Goal: Task Accomplishment & Management: Complete application form

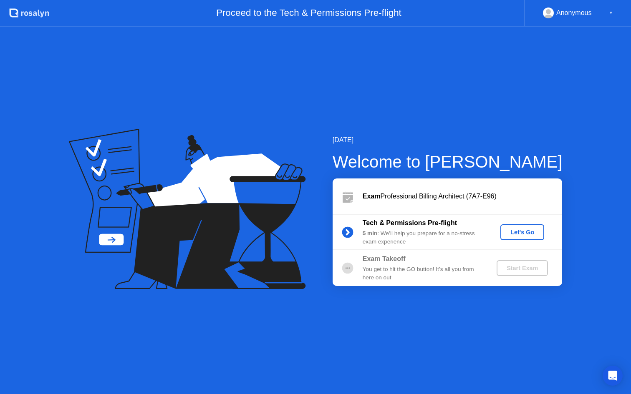
click at [520, 230] on div "Let's Go" at bounding box center [522, 232] width 37 height 7
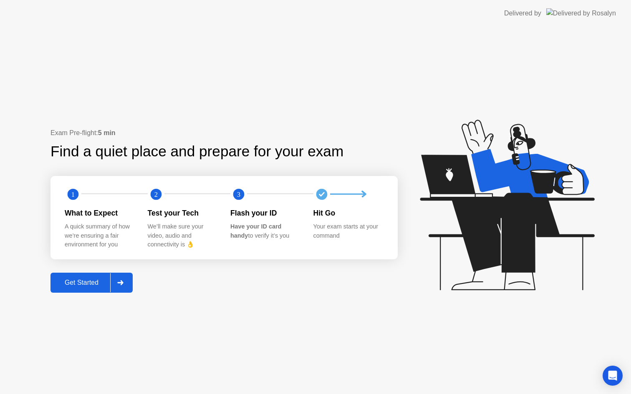
click at [83, 286] on div "Get Started" at bounding box center [81, 283] width 57 height 8
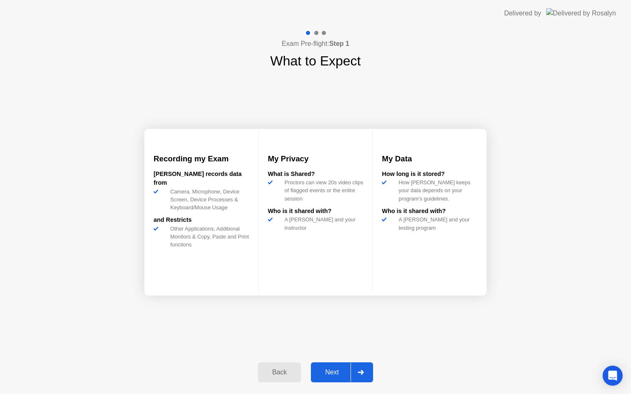
click at [336, 369] on div "Next" at bounding box center [332, 373] width 37 height 8
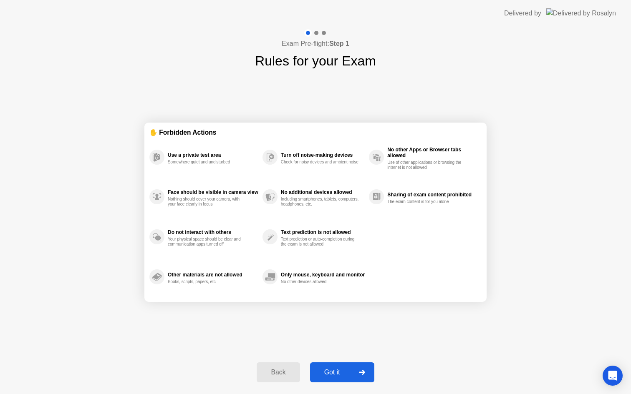
click at [334, 377] on div "Got it" at bounding box center [332, 373] width 39 height 8
select select "Available cameras"
select select "Available speakers"
select select "Available microphones"
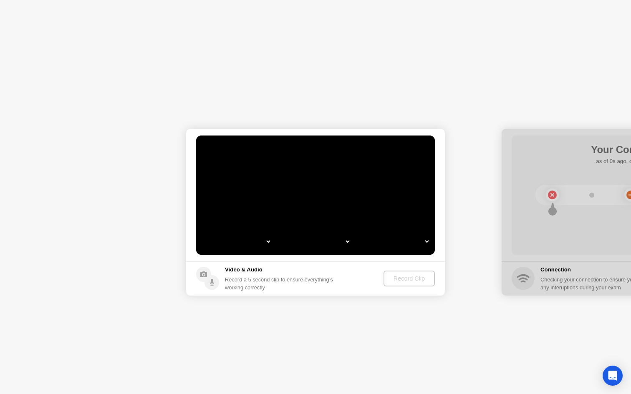
select select "**********"
select select "*******"
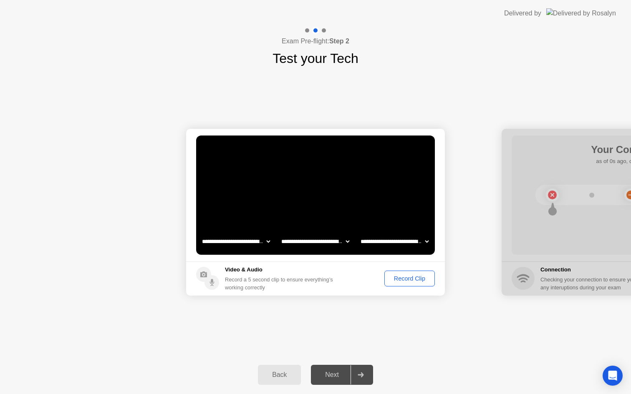
click at [413, 277] on div "Record Clip" at bounding box center [409, 279] width 45 height 7
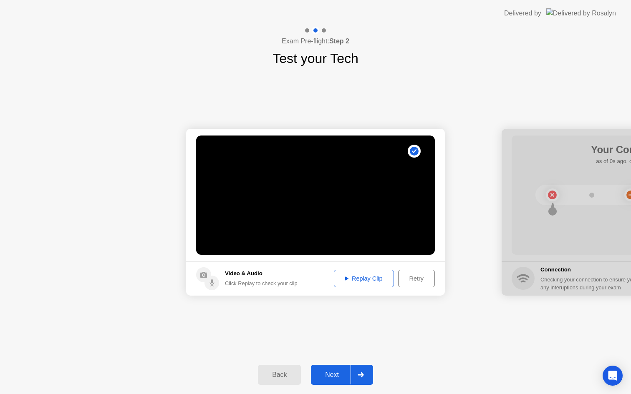
click at [371, 276] on div "Replay Clip" at bounding box center [364, 279] width 54 height 7
click at [327, 374] on div "Next" at bounding box center [332, 376] width 37 height 8
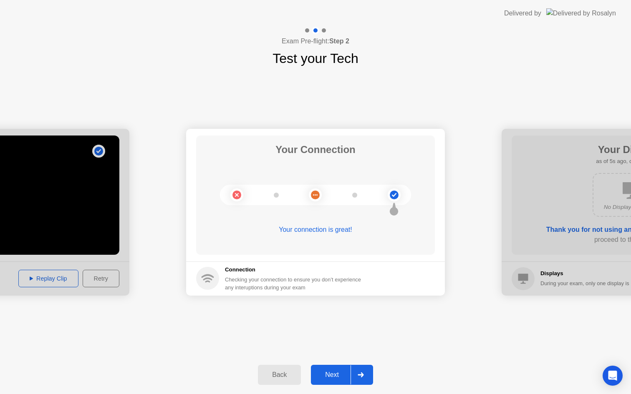
click at [329, 372] on div "Next" at bounding box center [332, 376] width 37 height 8
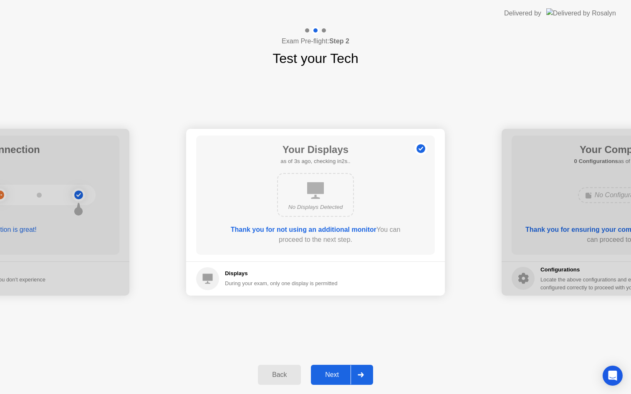
click at [336, 375] on div "Next" at bounding box center [332, 376] width 37 height 8
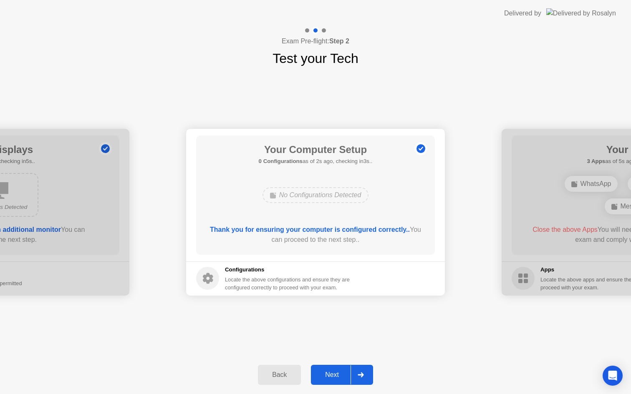
click at [336, 375] on div "Next" at bounding box center [332, 376] width 37 height 8
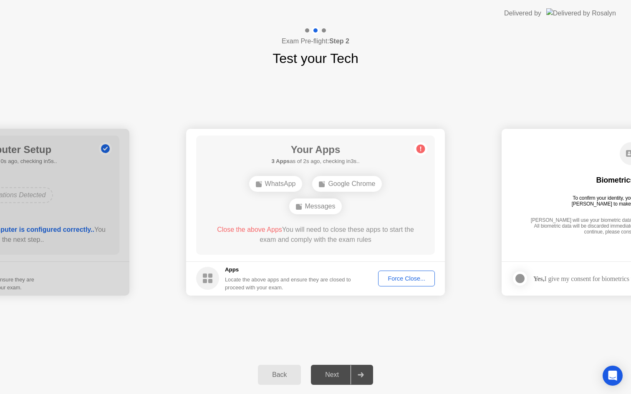
click at [400, 282] on div "Force Close..." at bounding box center [406, 279] width 51 height 7
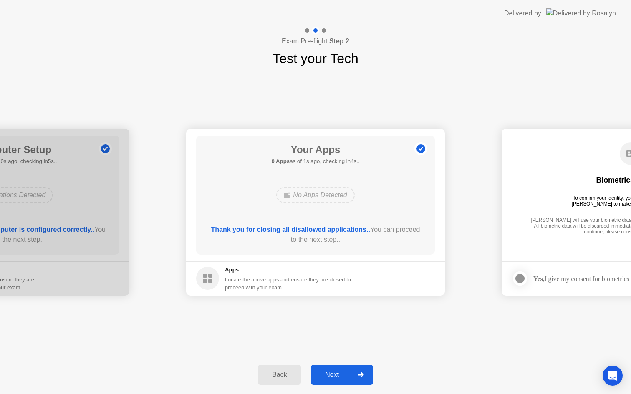
click at [331, 377] on div "Next" at bounding box center [332, 376] width 37 height 8
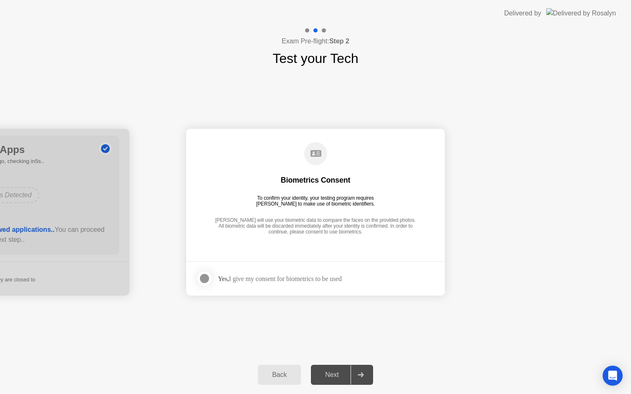
click at [286, 279] on div "Yes, I give my consent for biometrics to be used" at bounding box center [280, 279] width 124 height 8
click at [203, 278] on div at bounding box center [205, 279] width 10 height 10
click at [336, 374] on div "Next" at bounding box center [332, 376] width 37 height 8
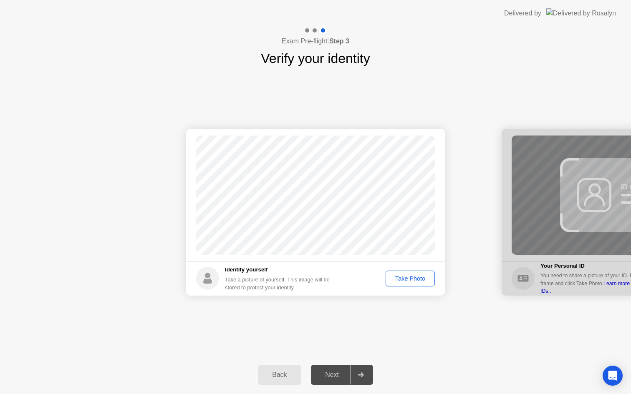
click at [401, 282] on div "Take Photo" at bounding box center [410, 279] width 43 height 7
click at [417, 276] on div "Retake" at bounding box center [415, 279] width 33 height 7
click at [403, 281] on div "Take Photo" at bounding box center [410, 279] width 43 height 7
click at [331, 372] on div "Next" at bounding box center [332, 376] width 37 height 8
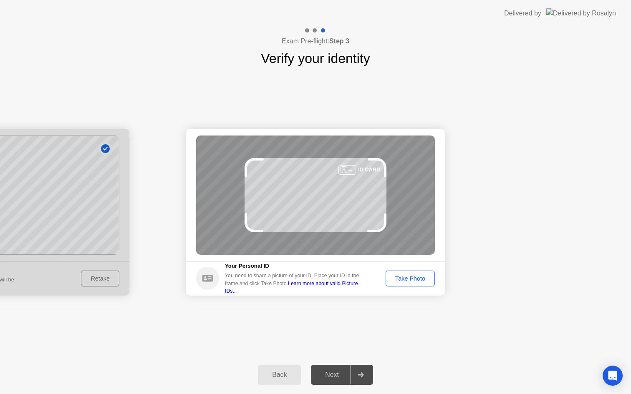
click at [407, 276] on div "Take Photo" at bounding box center [410, 279] width 43 height 7
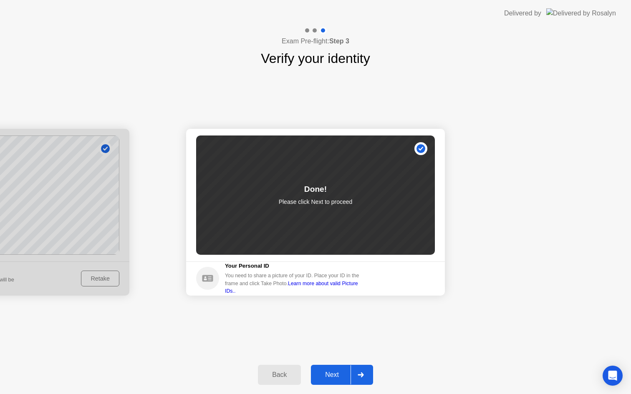
click at [338, 379] on div "Next" at bounding box center [332, 376] width 37 height 8
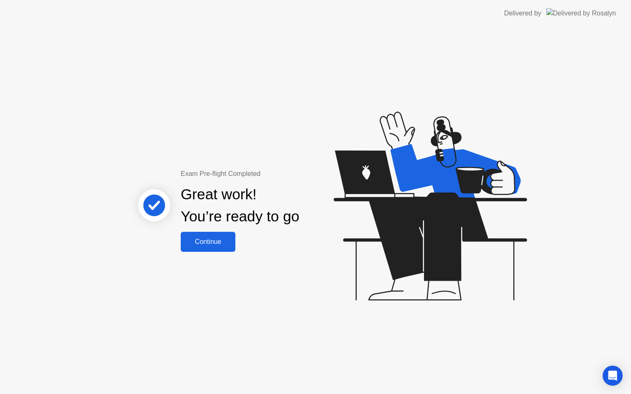
click at [210, 239] on div "Continue" at bounding box center [208, 242] width 50 height 8
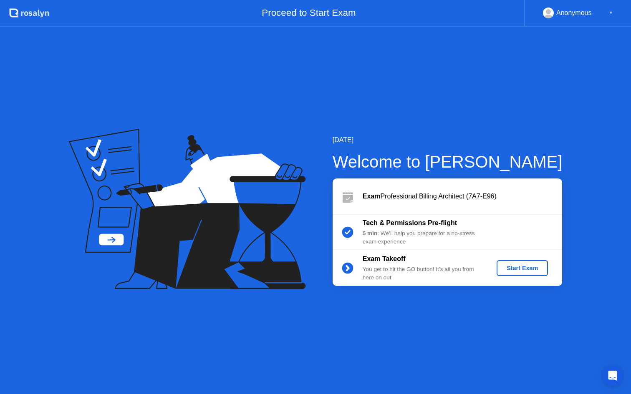
click at [520, 269] on div "Start Exam" at bounding box center [522, 268] width 45 height 7
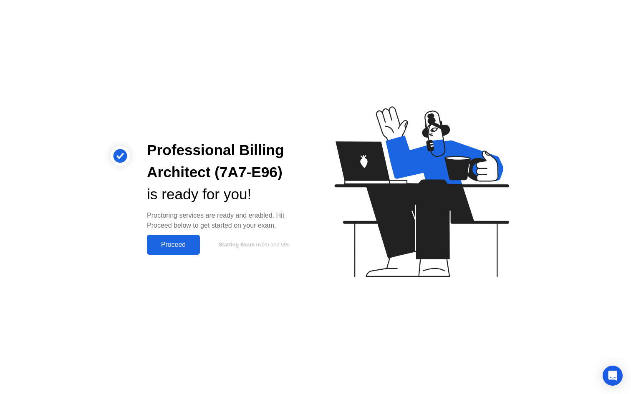
click at [174, 245] on div "Proceed" at bounding box center [173, 245] width 48 height 8
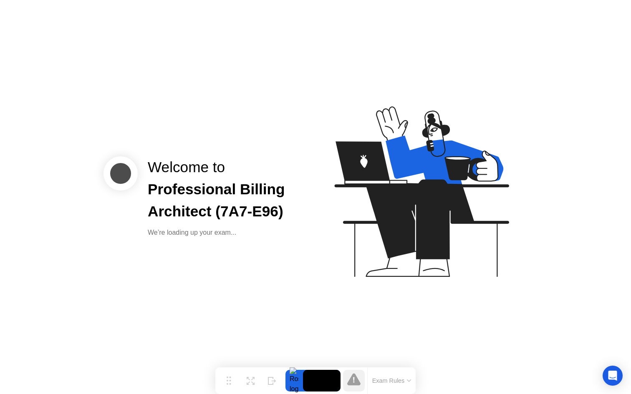
click at [392, 383] on button "Exam Rules" at bounding box center [392, 381] width 44 height 8
